Goal: Transaction & Acquisition: Subscribe to service/newsletter

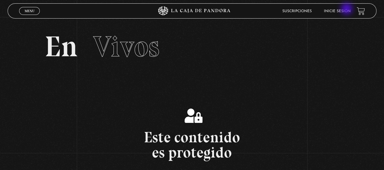
click at [348, 9] on link "Inicie sesión" at bounding box center [337, 11] width 27 height 4
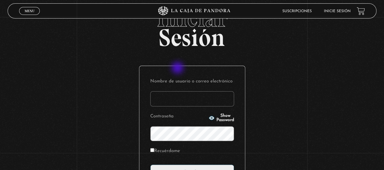
scroll to position [30, 0]
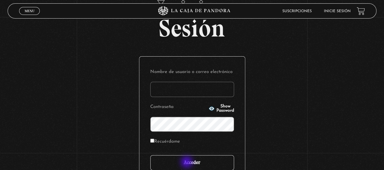
type input "Mary.gonzavillarreal@gmail.com"
click at [188, 163] on input "Acceder" at bounding box center [192, 162] width 84 height 15
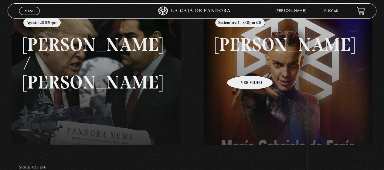
scroll to position [82, 0]
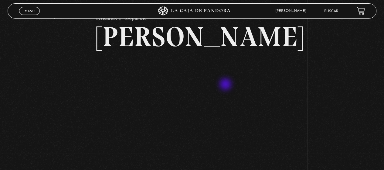
scroll to position [61, 0]
